Goal: Browse casually

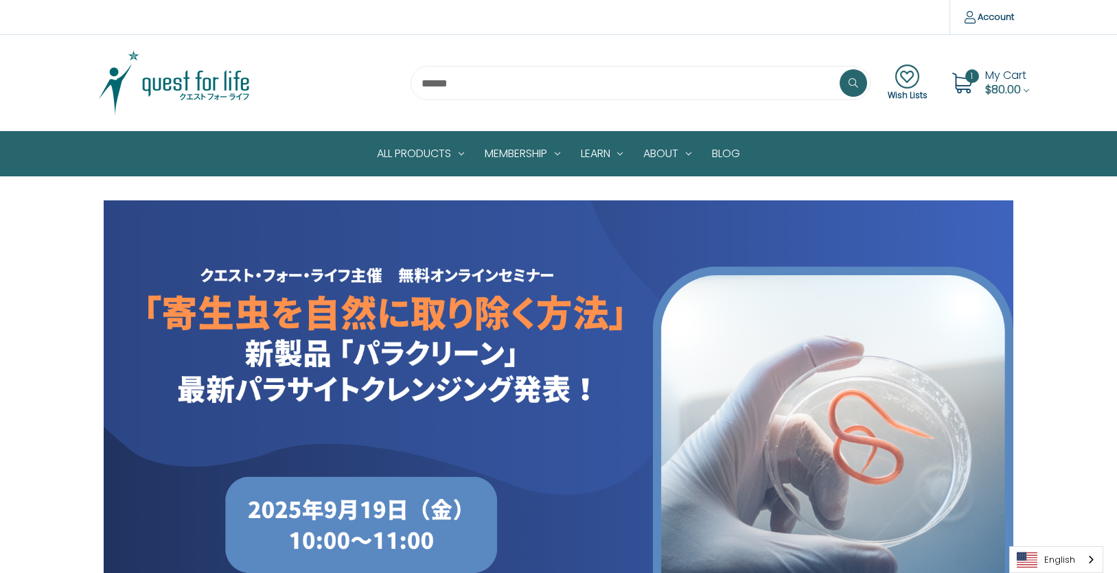
click at [168, 75] on img at bounding box center [175, 83] width 172 height 69
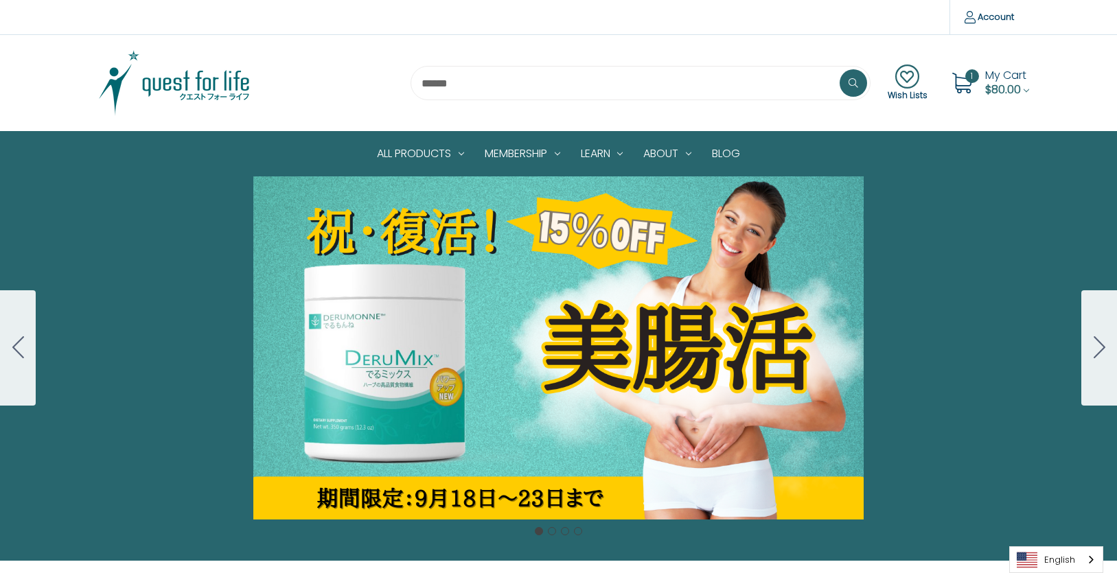
click at [512, 325] on div "Carousel Title Add a description for your carousel slide. You can use this to p…" at bounding box center [558, 347] width 1117 height 343
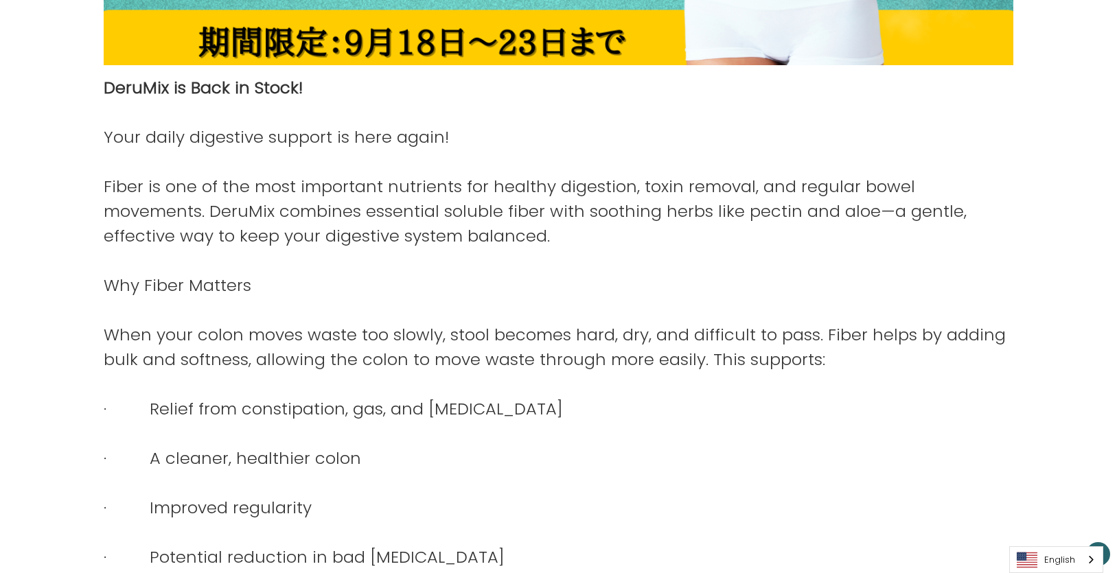
scroll to position [641, 0]
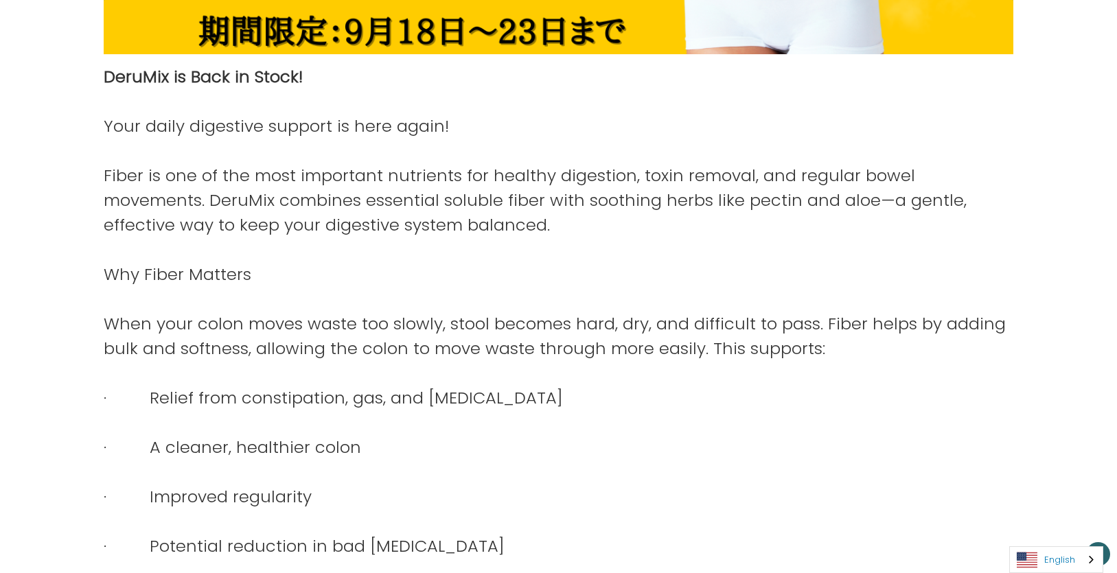
click at [1050, 556] on link "English" at bounding box center [1056, 559] width 93 height 25
click at [1050, 541] on link "日本語" at bounding box center [1045, 533] width 71 height 25
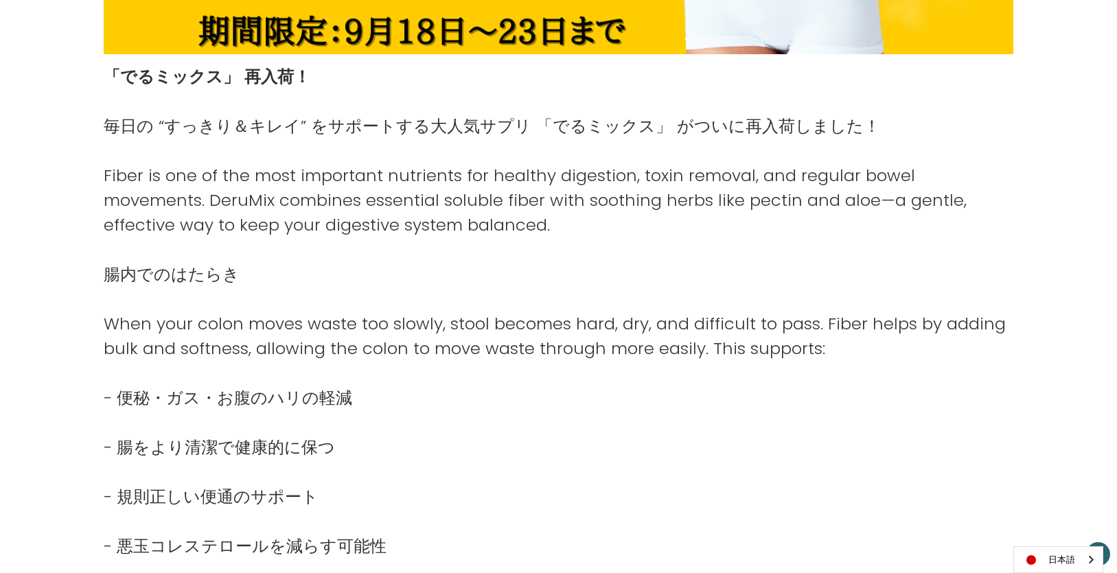
scroll to position [641, 0]
click at [35, 292] on div "「でるミックス」 再入荷！ 毎日の “すっきり＆キレイ” をサポートする大人気サプリ 「でるミックス」 がついに再入荷しました！ Fiber is one o…" at bounding box center [558, 584] width 1117 height 2049
